Goal: Use online tool/utility: Utilize a website feature to perform a specific function

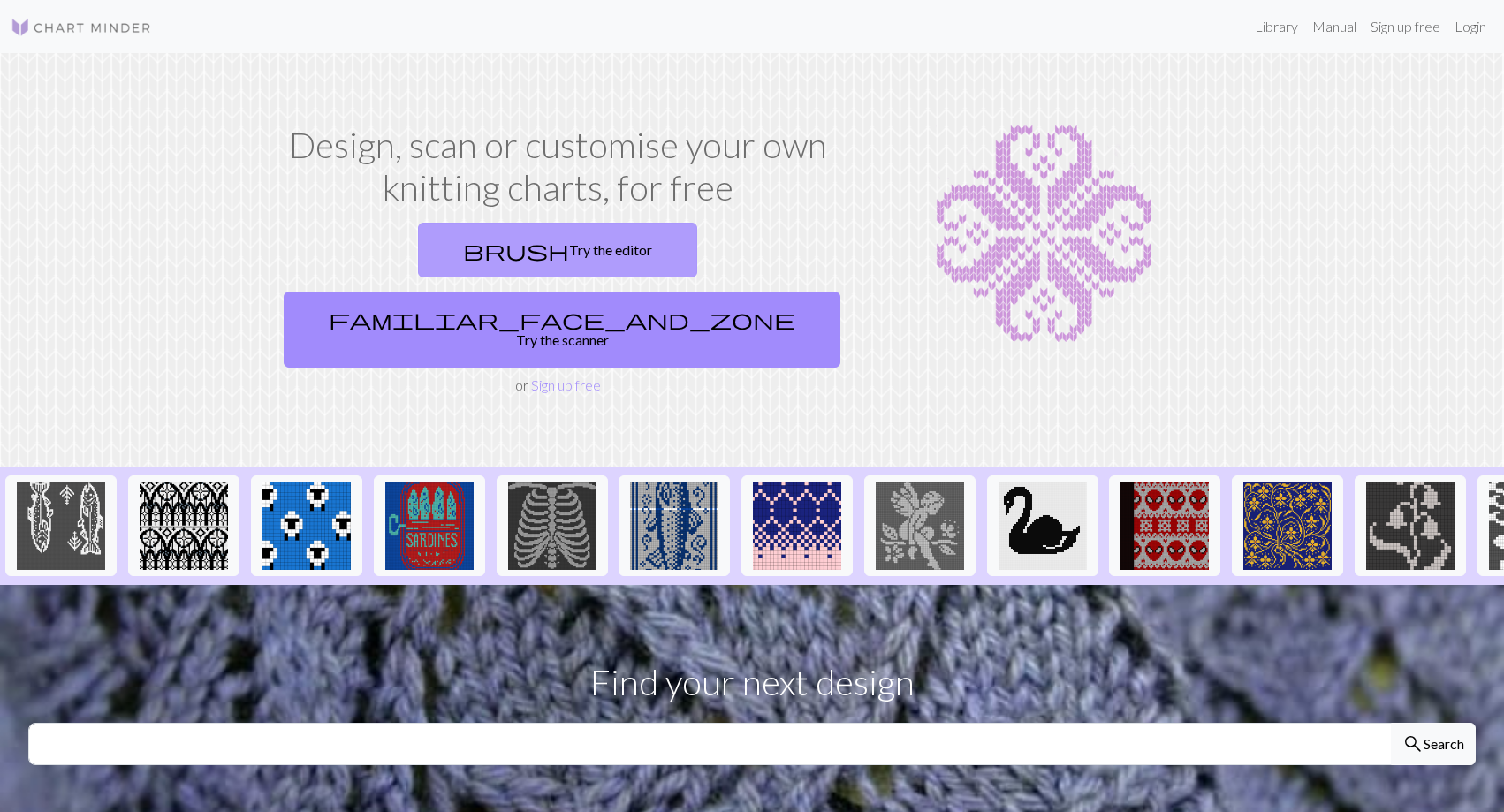
click at [421, 243] on link "brush Try the editor" at bounding box center [558, 250] width 279 height 55
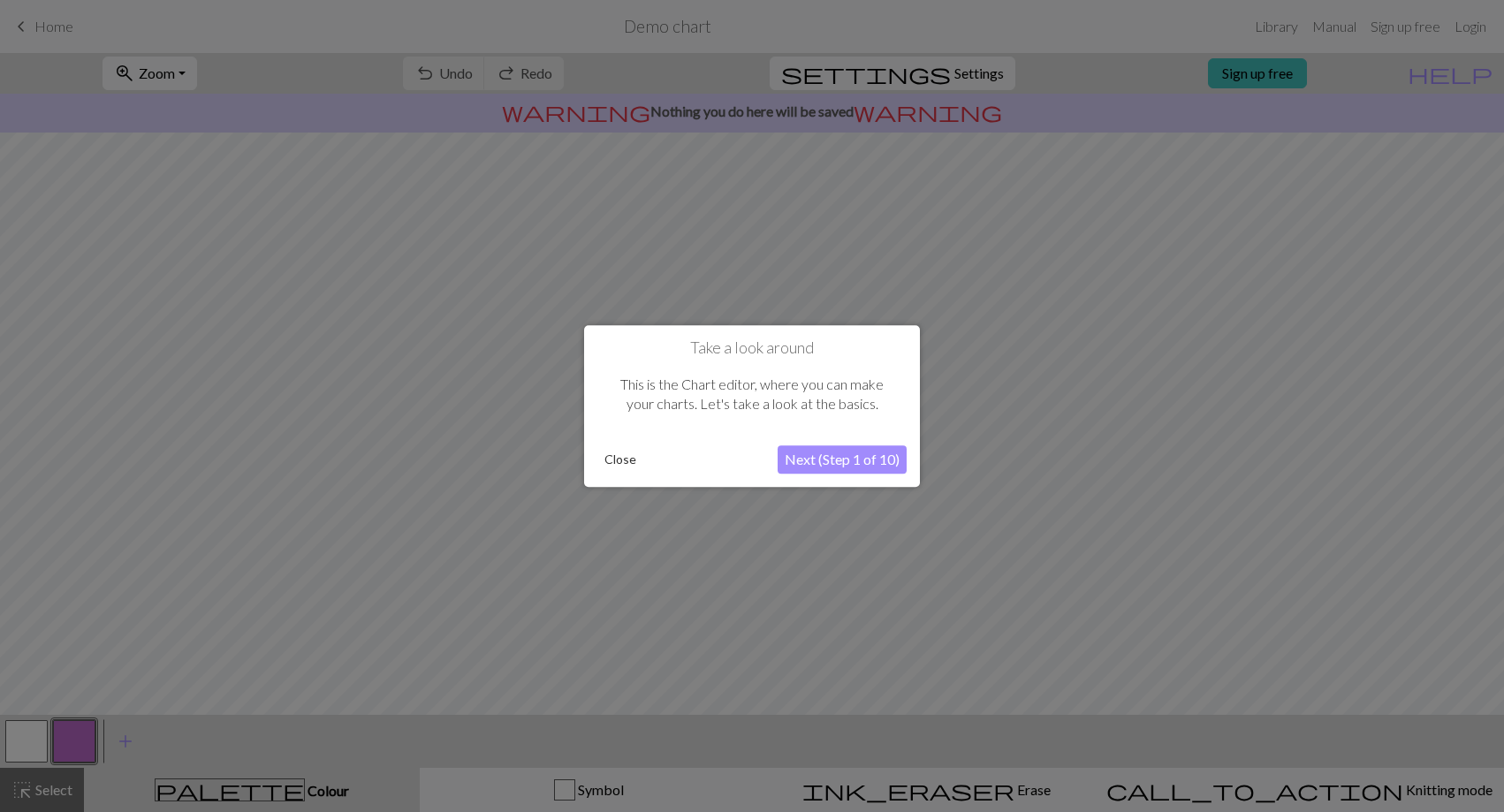
click at [167, 278] on div at bounding box center [752, 406] width 1504 height 812
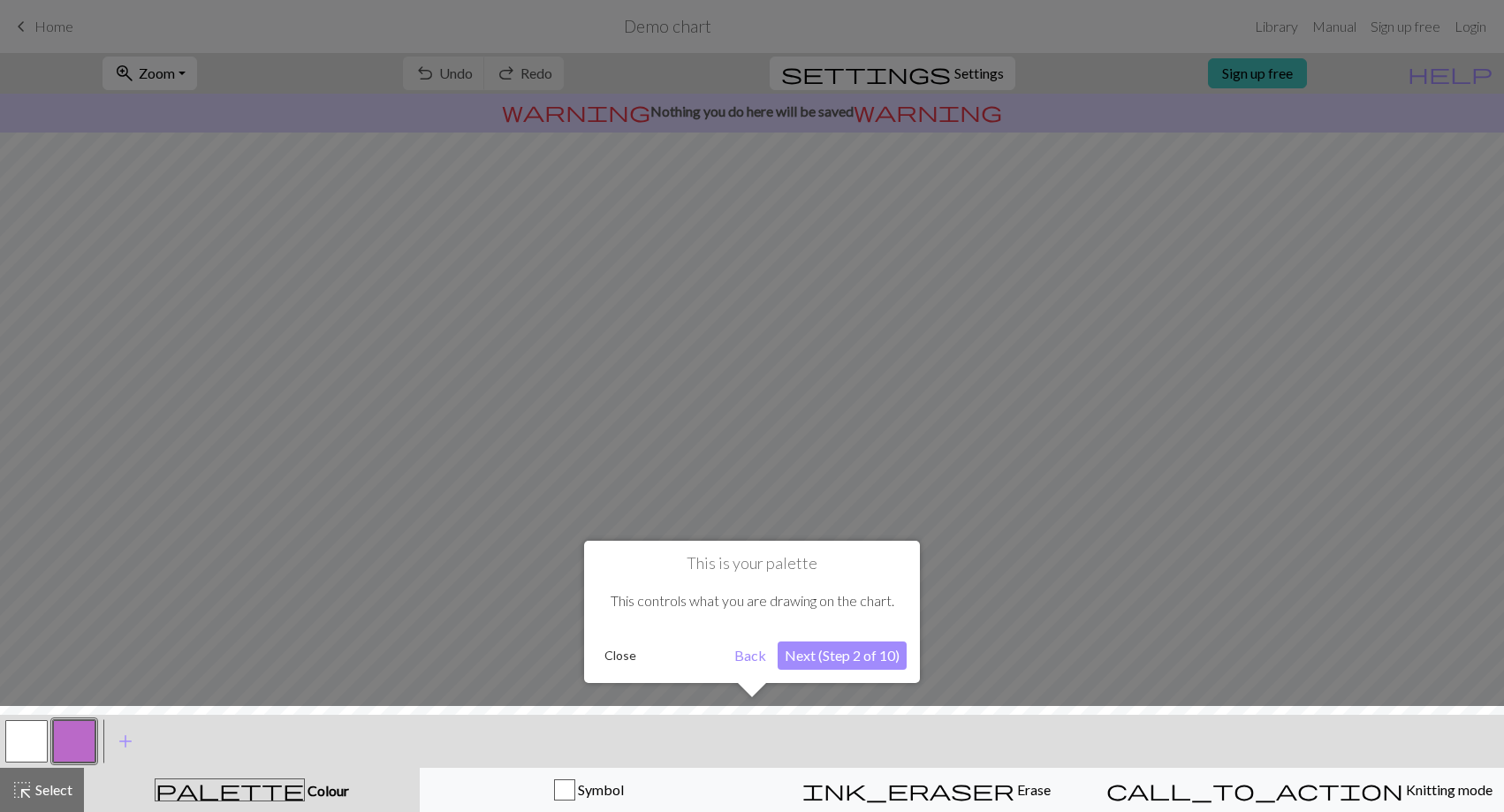
click at [606, 793] on div at bounding box center [752, 763] width 1522 height 115
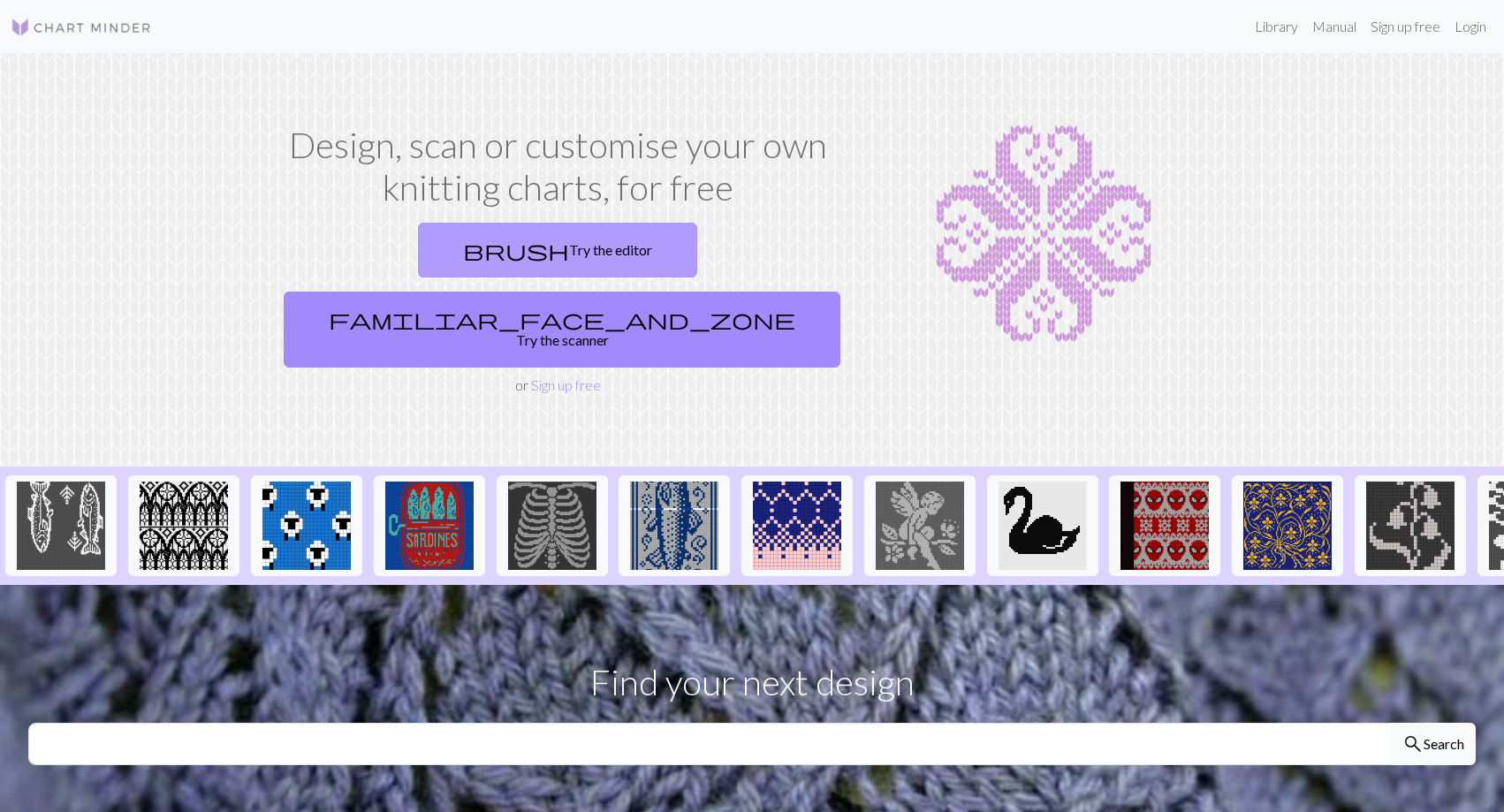
click at [418, 240] on link "brush Try the editor" at bounding box center [558, 250] width 279 height 55
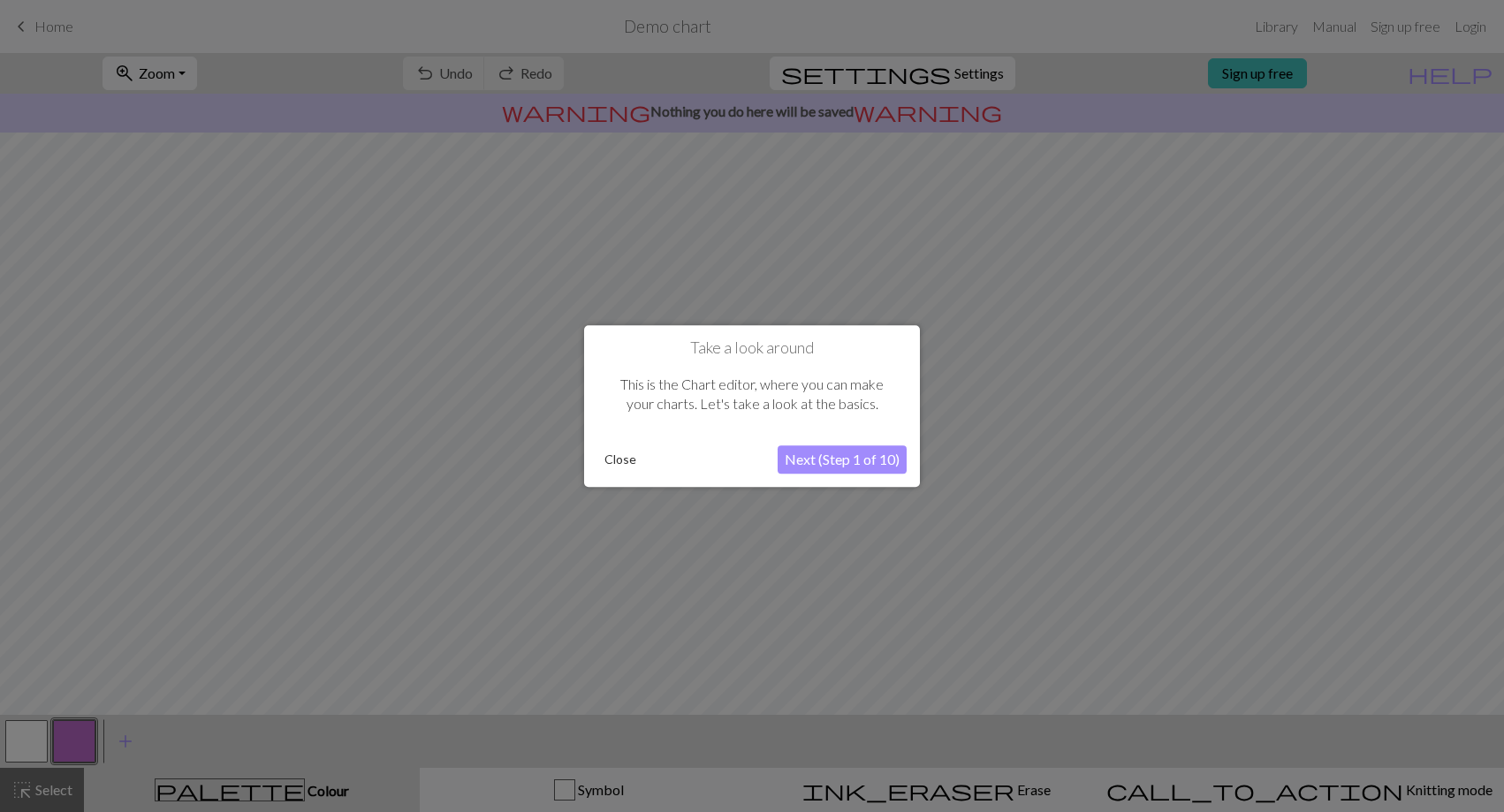
click at [624, 456] on button "Close" at bounding box center [621, 460] width 46 height 27
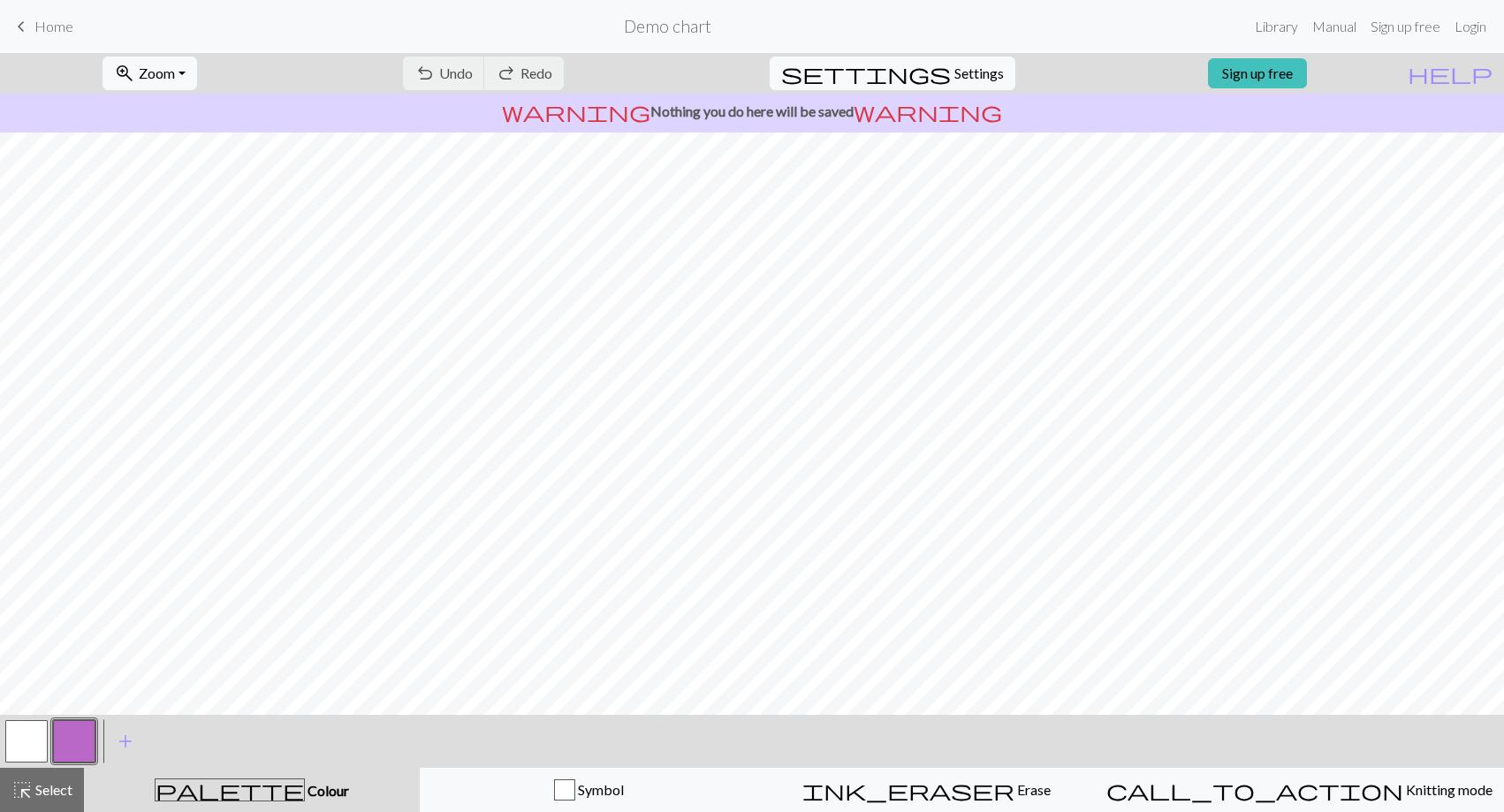
click at [577, 77] on div "undo Undo Undo redo Redo Redo" at bounding box center [483, 74] width 188 height 41
click at [527, 67] on div "undo Undo Undo redo Redo Redo" at bounding box center [483, 74] width 188 height 41
click at [519, 73] on div "undo Undo Undo redo Redo Redo" at bounding box center [483, 74] width 188 height 41
click at [1322, 28] on link "Manual" at bounding box center [1334, 27] width 59 height 36
